Goal: Task Accomplishment & Management: Manage account settings

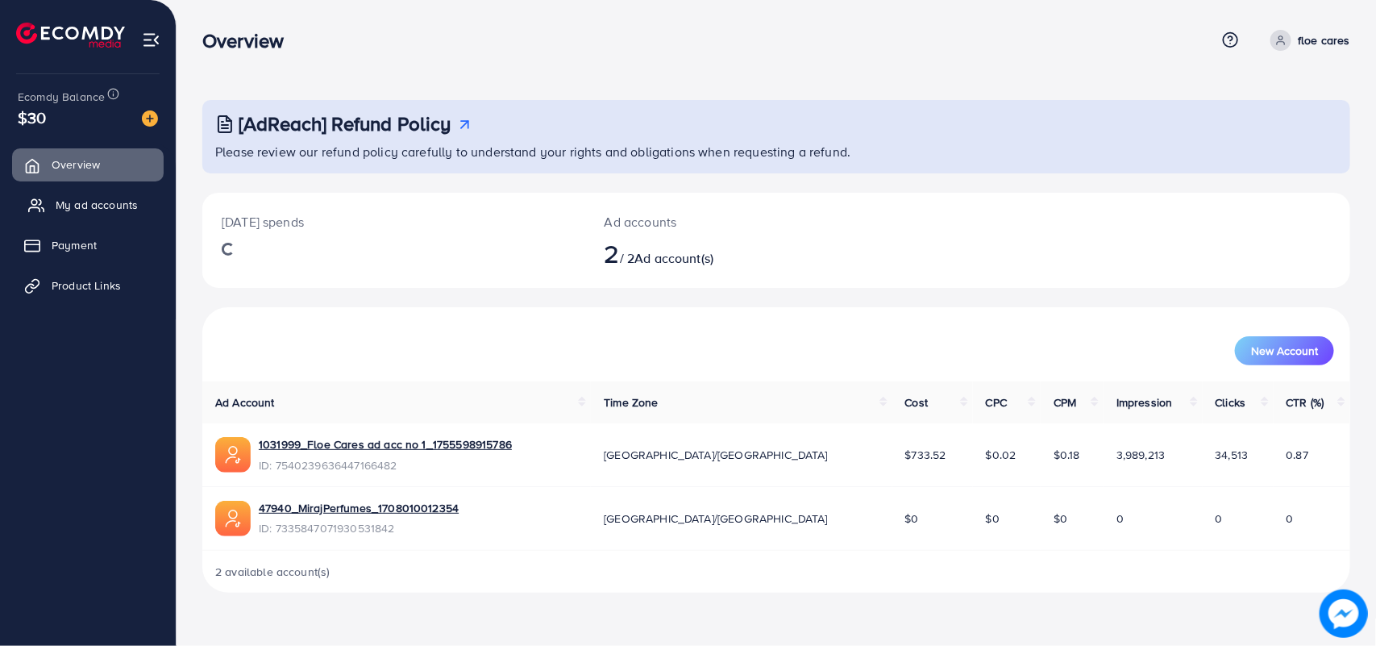
click at [87, 204] on span "My ad accounts" at bounding box center [97, 205] width 82 height 16
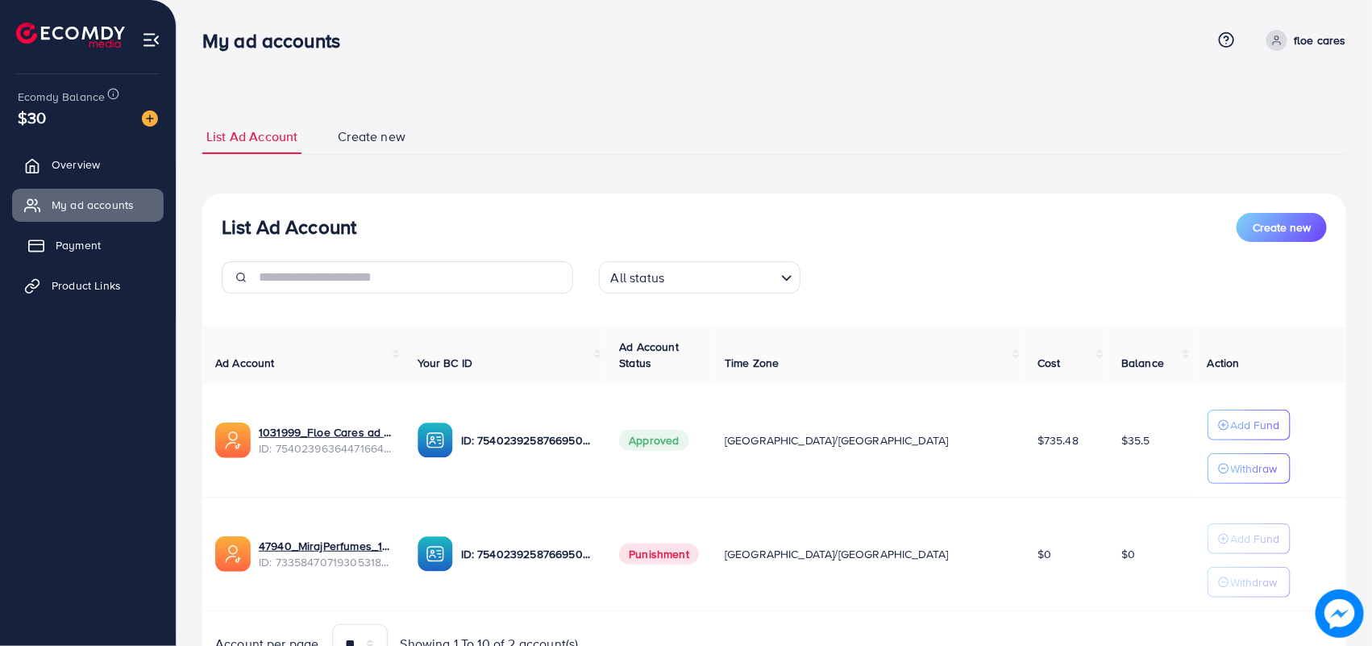
click at [87, 231] on link "Payment" at bounding box center [88, 245] width 152 height 32
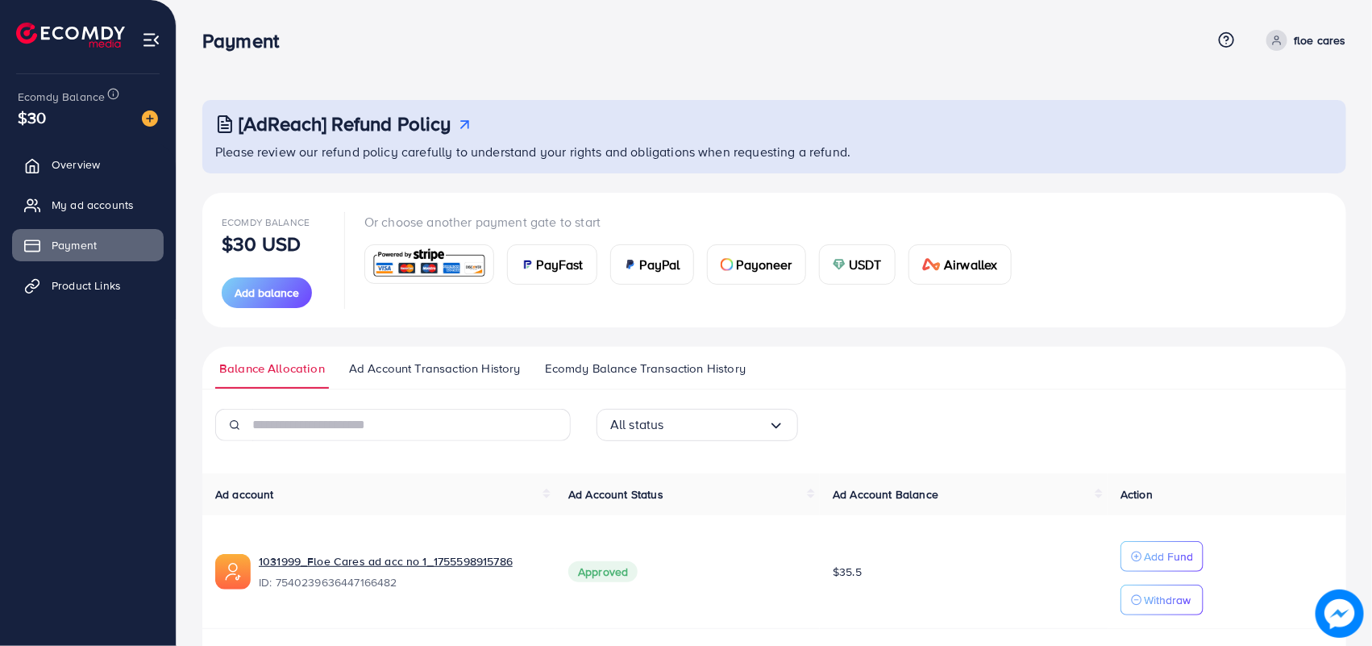
scroll to position [166, 0]
